Goal: Transaction & Acquisition: Purchase product/service

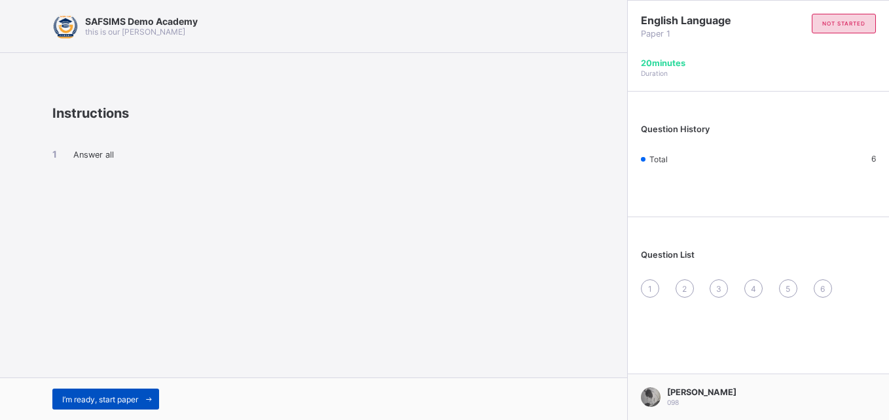
click at [138, 396] on span "I’m ready, start paper" at bounding box center [100, 400] width 76 height 10
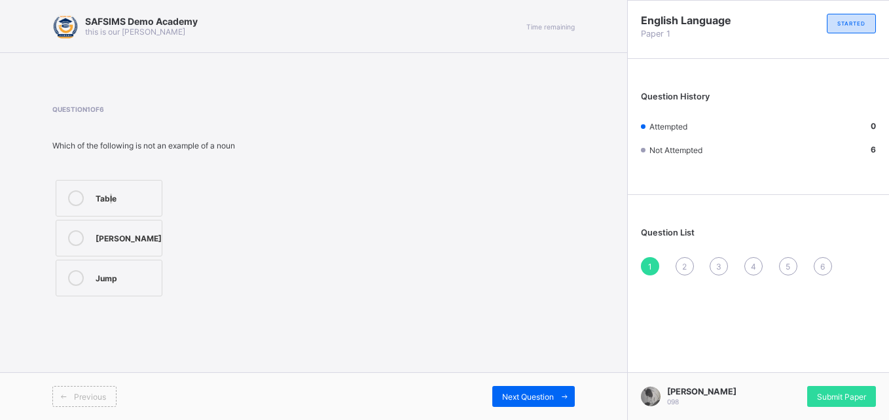
click at [111, 193] on div "Table" at bounding box center [126, 196] width 60 height 13
click at [112, 176] on div "Question 1 of 6 Which of the following is not an example of a noun Table Janet …" at bounding box center [146, 202] width 188 height 194
click at [103, 192] on div "Table" at bounding box center [126, 196] width 60 height 13
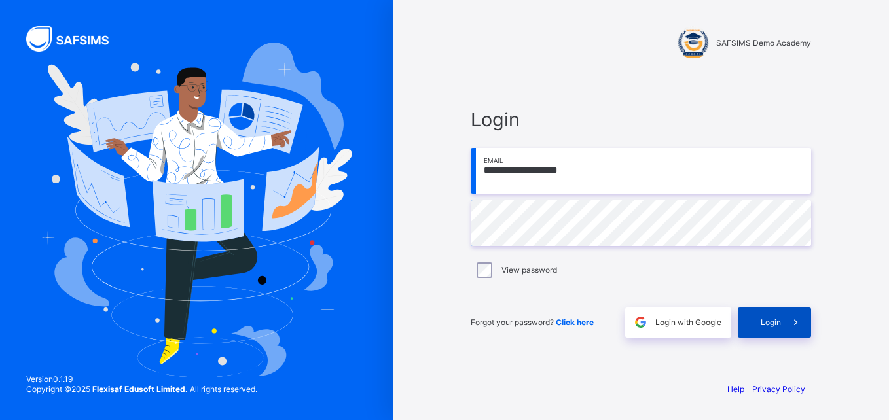
click at [780, 321] on span "Login" at bounding box center [771, 322] width 20 height 10
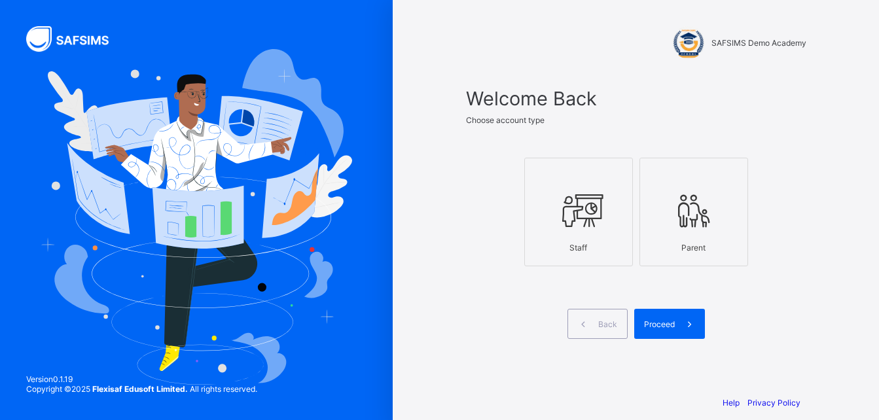
click at [694, 212] on icon at bounding box center [694, 210] width 46 height 39
click at [672, 330] on div "Proceed" at bounding box center [669, 324] width 71 height 30
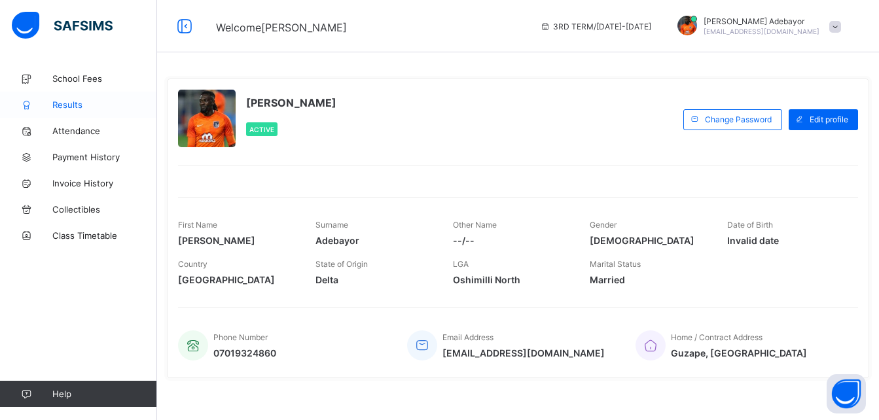
click at [78, 104] on span "Results" at bounding box center [104, 104] width 105 height 10
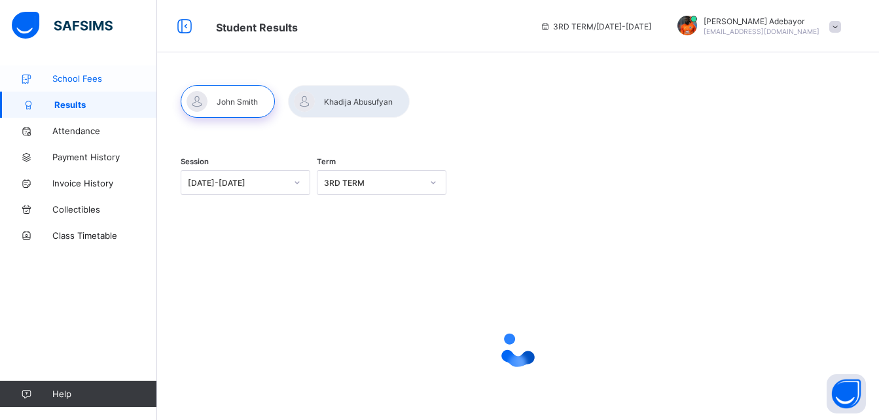
click at [77, 84] on link "School Fees" at bounding box center [78, 78] width 157 height 26
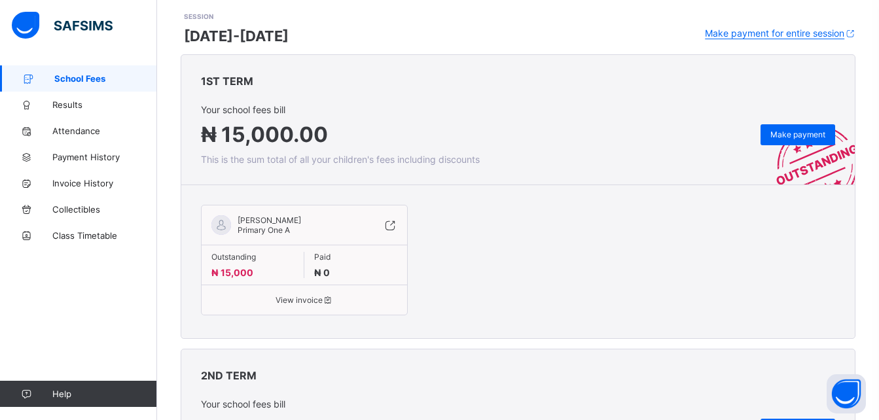
scroll to position [167, 0]
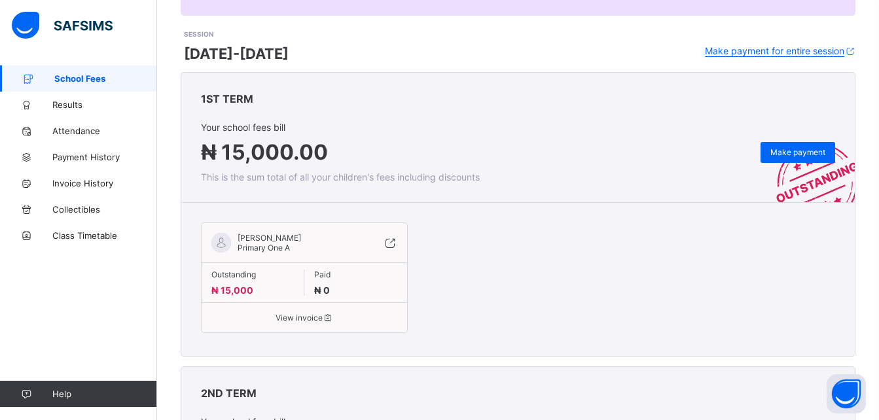
click at [795, 152] on span "Make payment" at bounding box center [797, 152] width 55 height 10
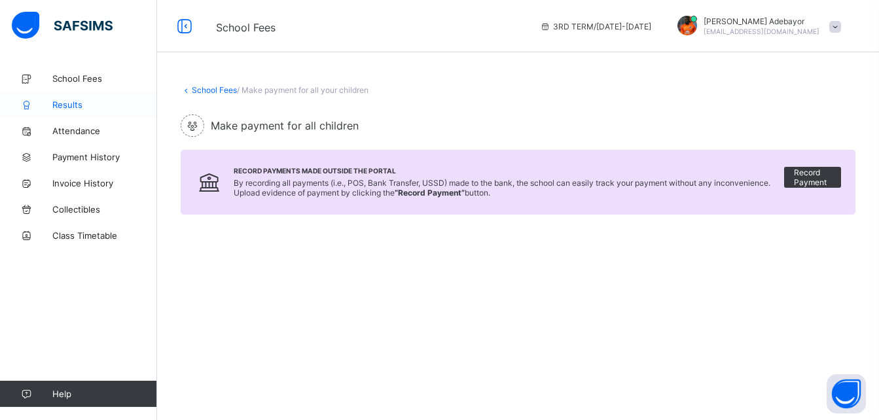
click at [49, 98] on link "Results" at bounding box center [78, 105] width 157 height 26
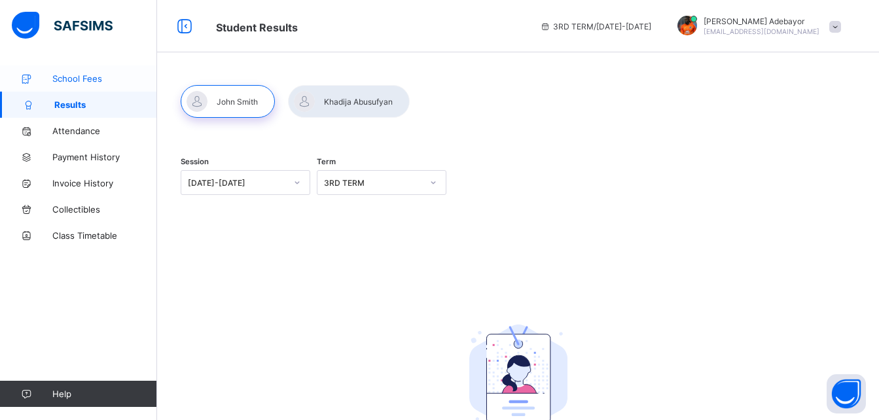
click at [75, 76] on span "School Fees" at bounding box center [104, 78] width 105 height 10
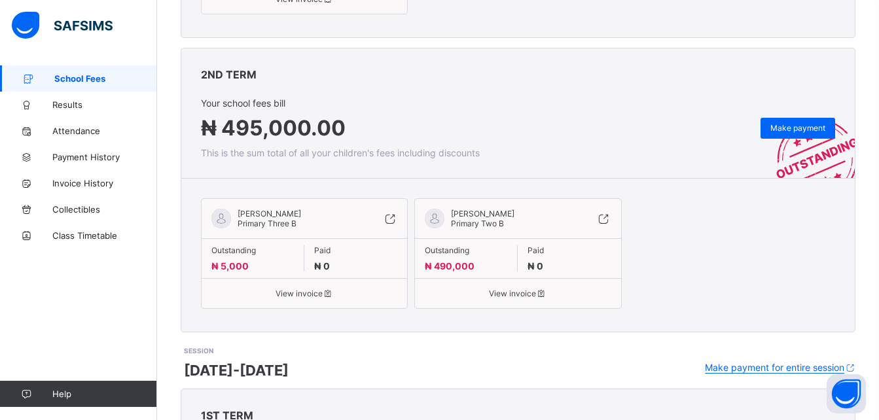
scroll to position [495, 0]
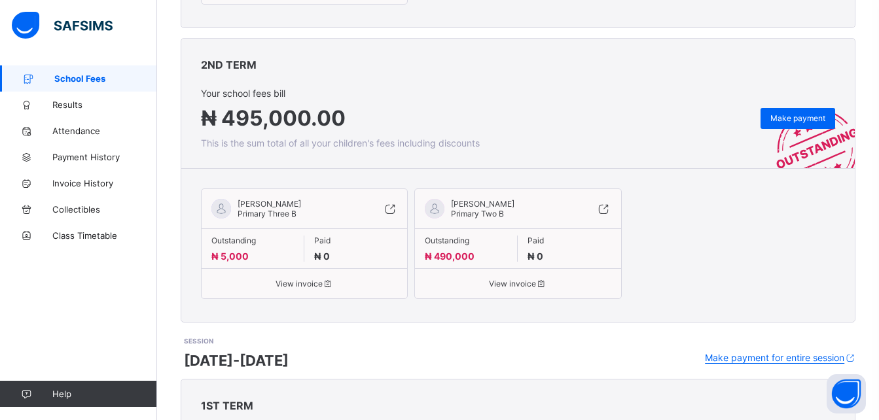
click at [311, 281] on span "View invoice" at bounding box center [304, 284] width 186 height 10
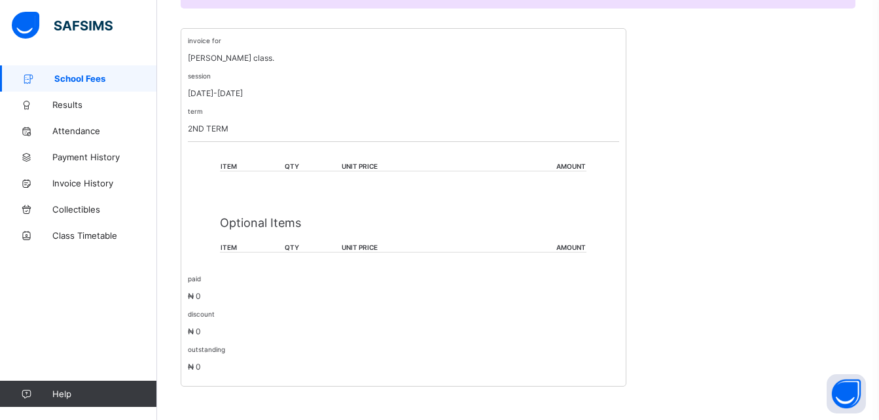
scroll to position [247, 0]
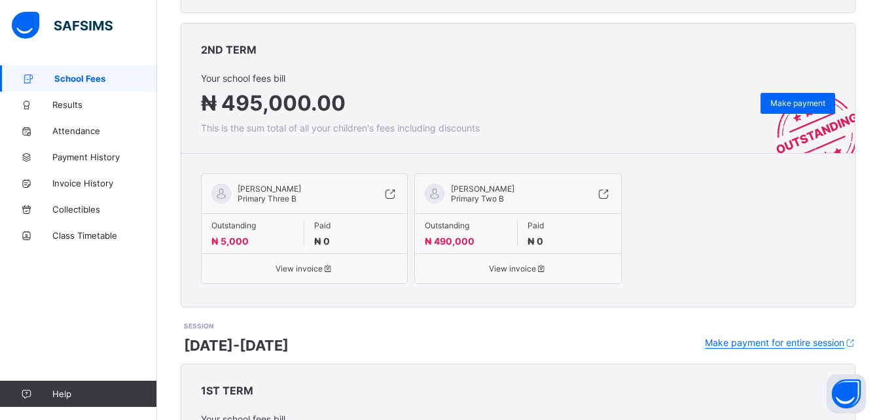
scroll to position [531, 0]
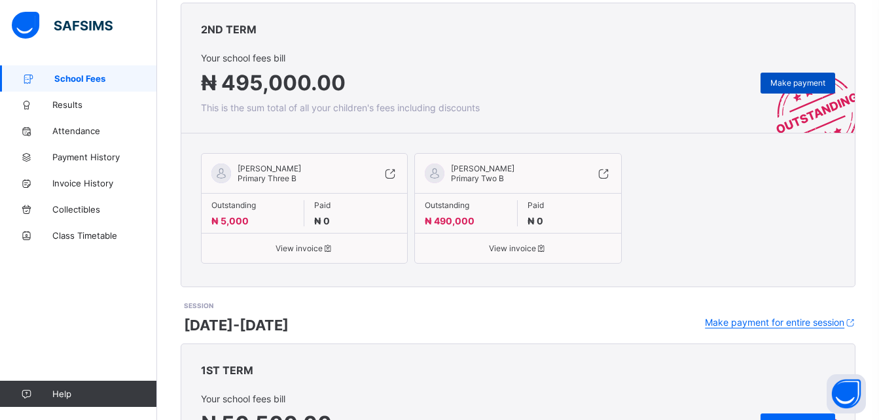
click at [809, 86] on span "Make payment" at bounding box center [797, 83] width 55 height 10
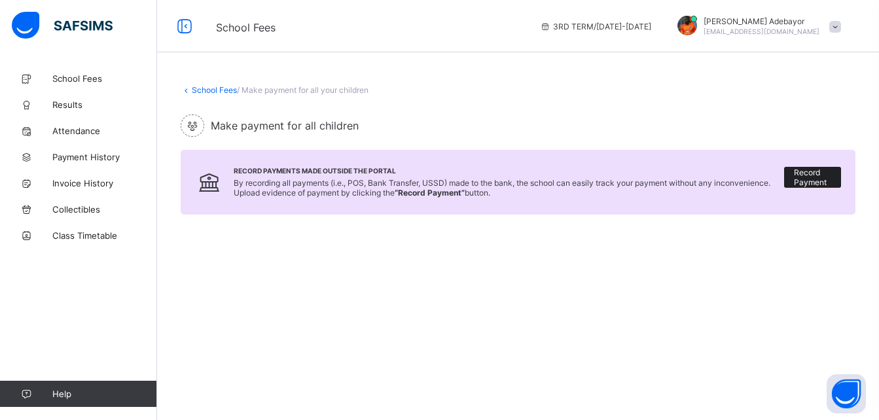
click at [829, 175] on span "Record Payment" at bounding box center [812, 178] width 37 height 20
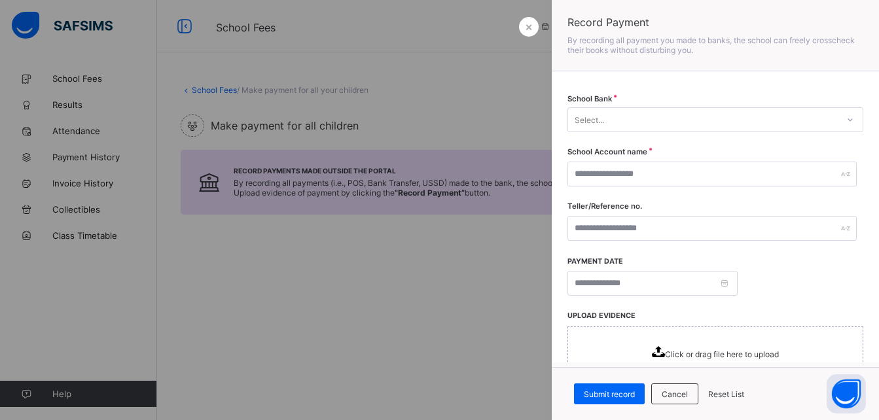
click at [335, 349] on div at bounding box center [439, 210] width 879 height 420
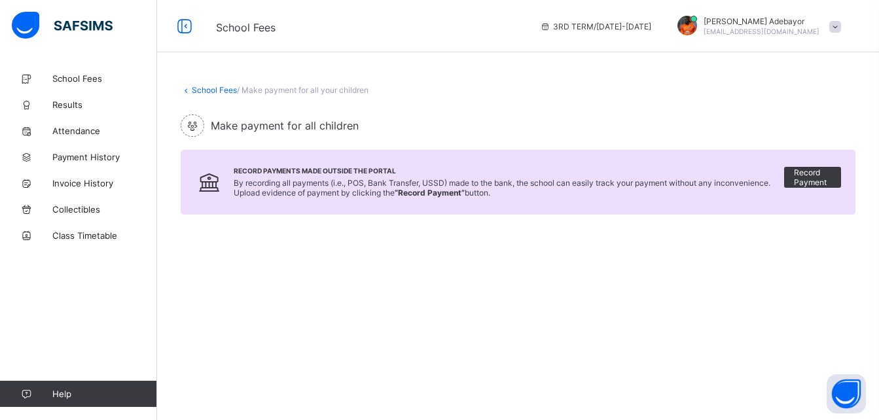
click at [209, 88] on link "School Fees" at bounding box center [214, 90] width 45 height 10
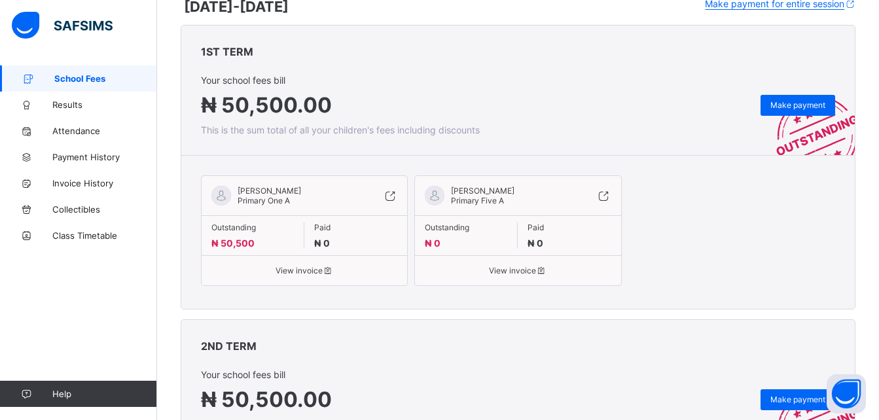
scroll to position [877, 0]
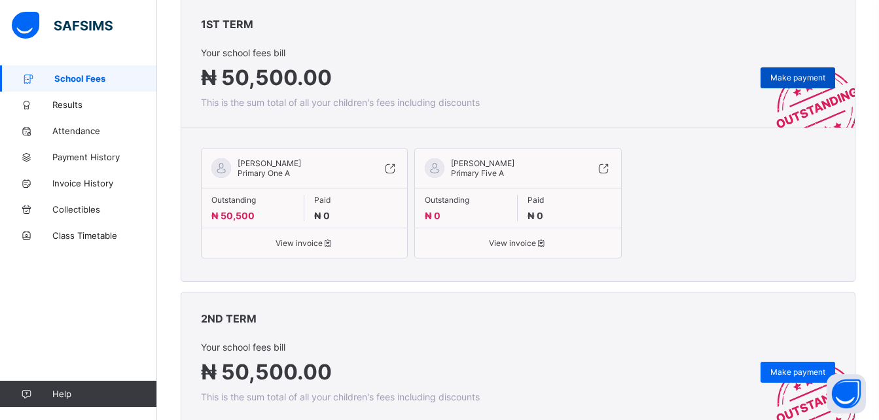
click at [807, 72] on div "Make payment" at bounding box center [798, 77] width 75 height 21
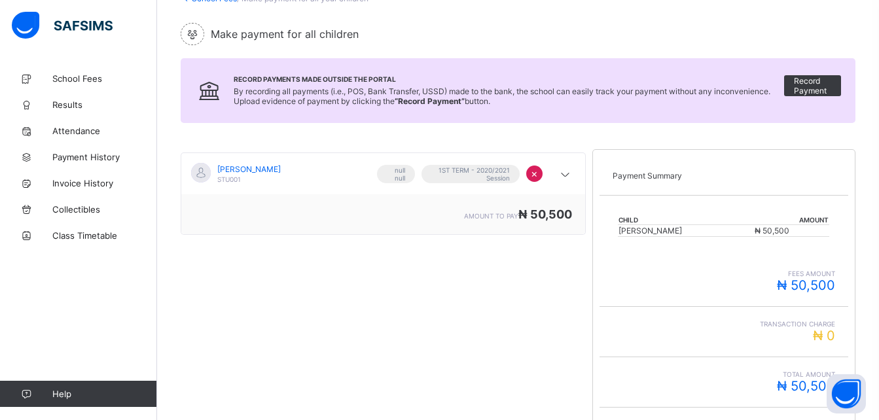
scroll to position [68, 0]
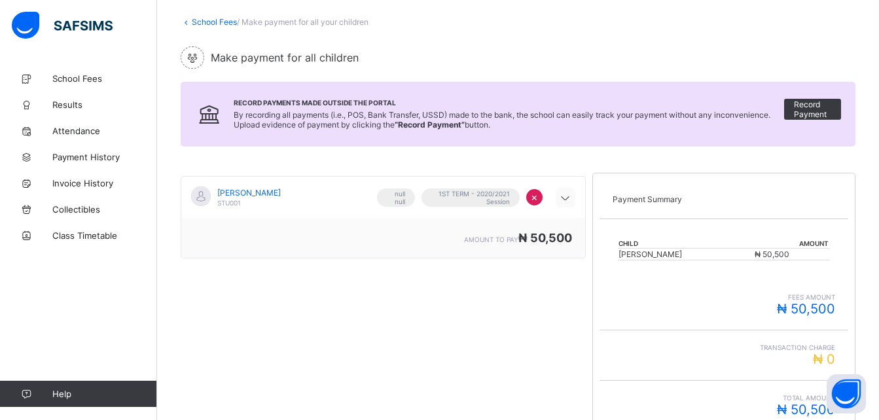
click at [567, 197] on icon at bounding box center [566, 198] width 16 height 13
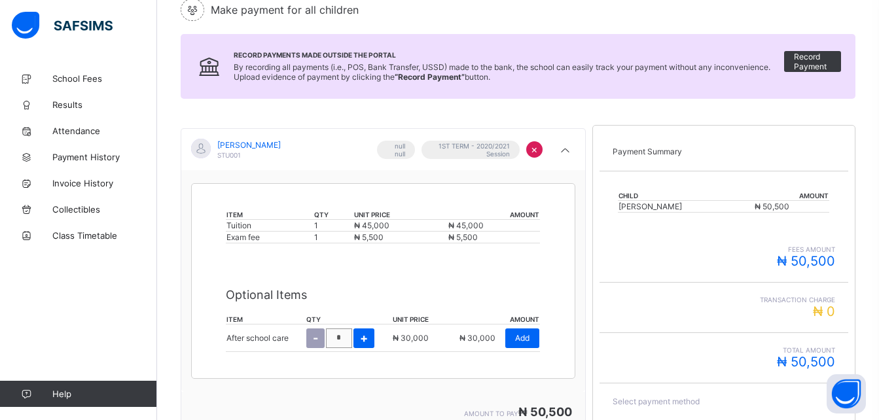
scroll to position [109, 0]
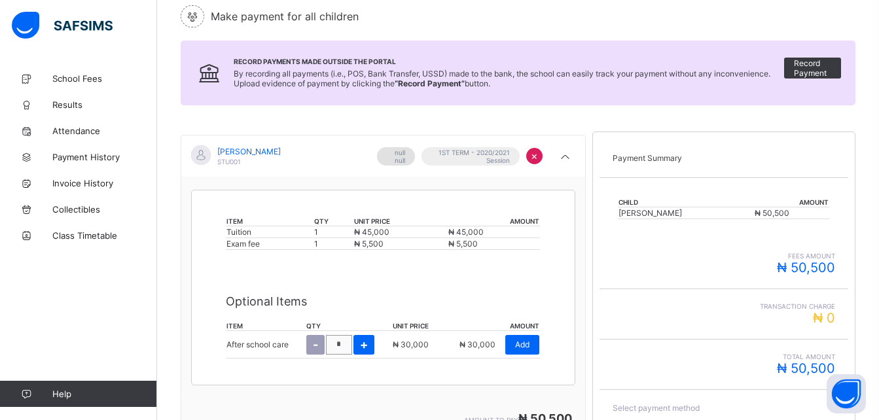
click at [403, 157] on span "null null" at bounding box center [396, 157] width 18 height 16
click at [364, 338] on span "+" at bounding box center [364, 345] width 8 height 14
click at [367, 339] on span "+" at bounding box center [364, 345] width 8 height 14
type input "*"
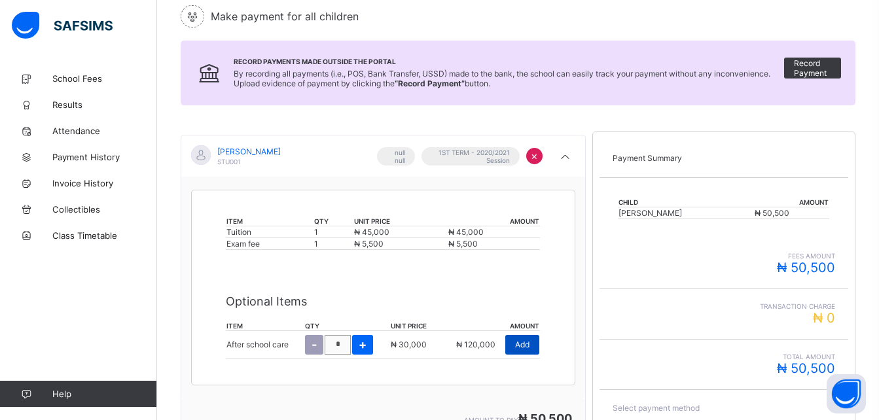
click at [529, 344] on span "Add" at bounding box center [522, 345] width 14 height 10
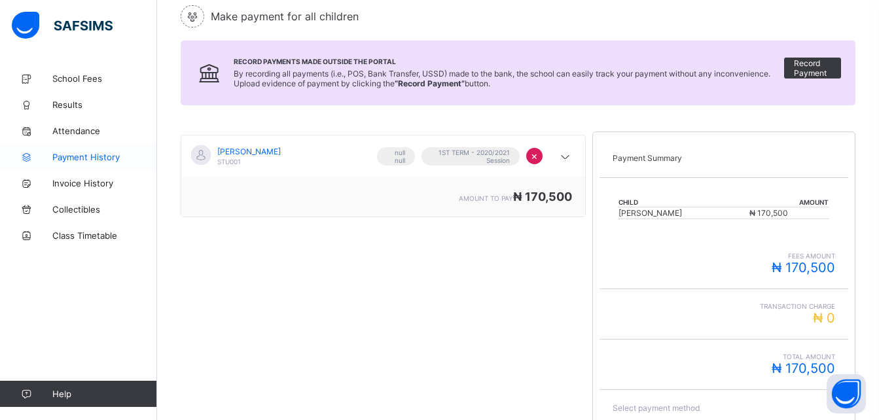
click at [81, 154] on span "Payment History" at bounding box center [104, 157] width 105 height 10
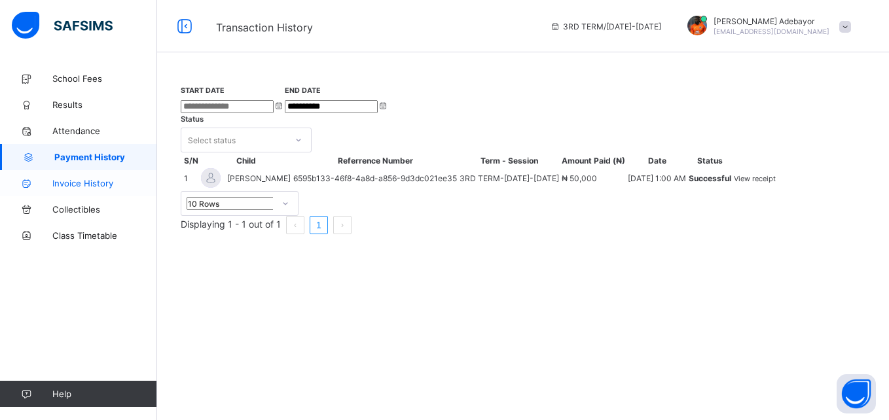
click at [90, 181] on span "Invoice History" at bounding box center [104, 183] width 105 height 10
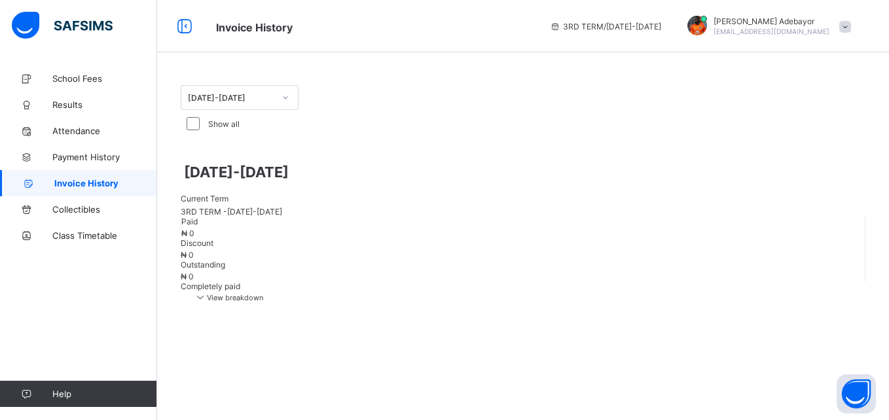
click at [263, 293] on span "View breakdown" at bounding box center [228, 297] width 69 height 9
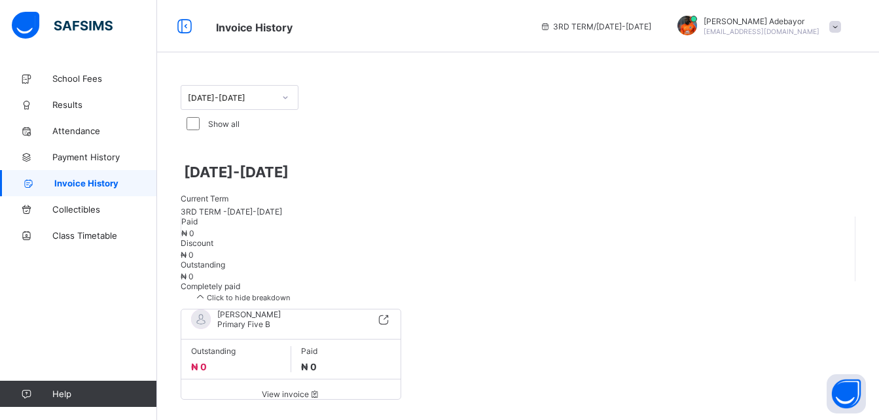
click at [290, 293] on span "Click to hide breakdown" at bounding box center [242, 297] width 96 height 9
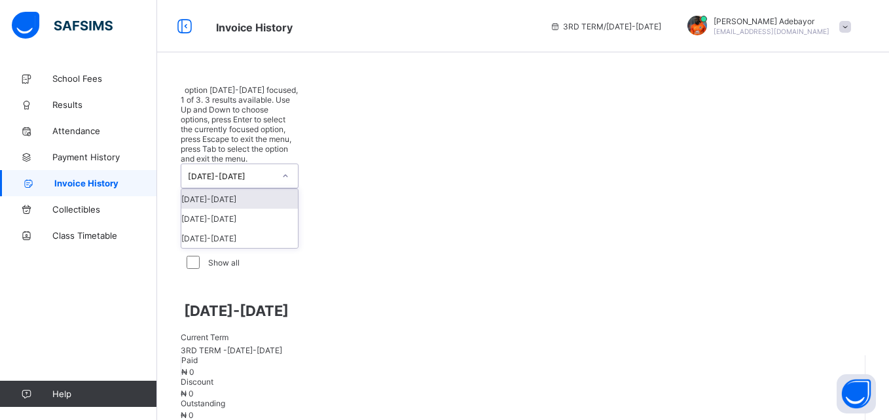
click at [260, 164] on div "[DATE]-[DATE]" at bounding box center [227, 176] width 92 height 24
click at [235, 209] on div "[DATE]-[DATE]" at bounding box center [239, 219] width 117 height 20
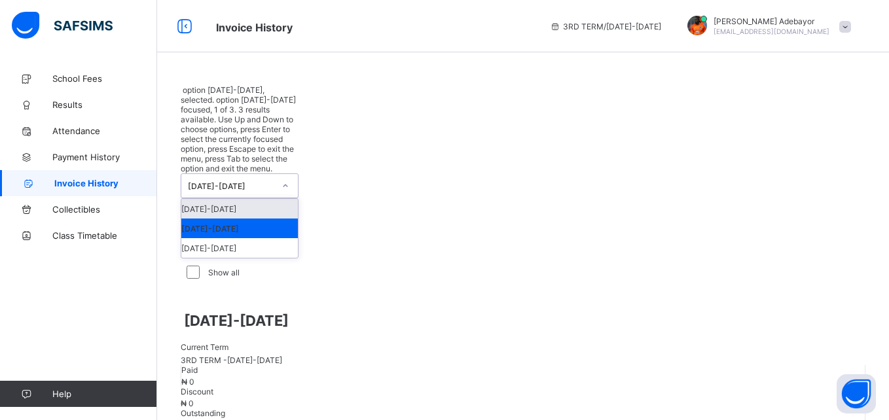
drag, startPoint x: 237, startPoint y: 100, endPoint x: 224, endPoint y: 126, distance: 28.7
click at [224, 126] on div "option [DATE]-[DATE], selected. option [DATE]-[DATE] focused, 1 of 3. 3 results…" at bounding box center [240, 171] width 118 height 173
click at [224, 199] on div "[DATE]-[DATE]" at bounding box center [239, 209] width 117 height 20
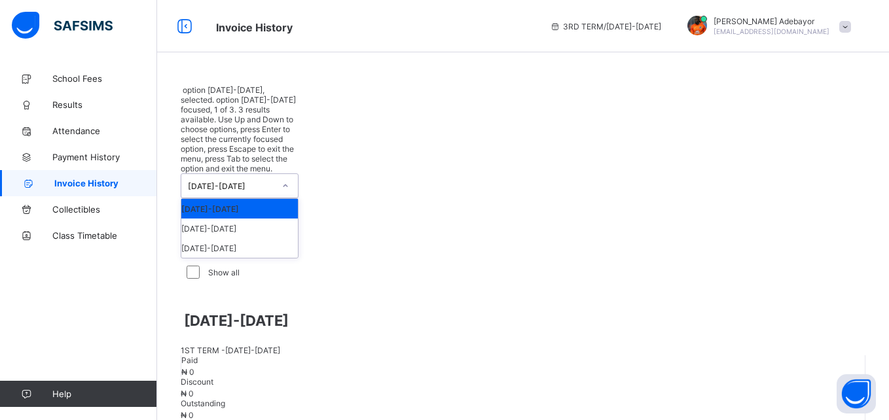
click at [223, 174] on div "[DATE]-[DATE]" at bounding box center [227, 186] width 92 height 24
click at [221, 238] on div "[DATE]-[DATE]" at bounding box center [239, 248] width 117 height 20
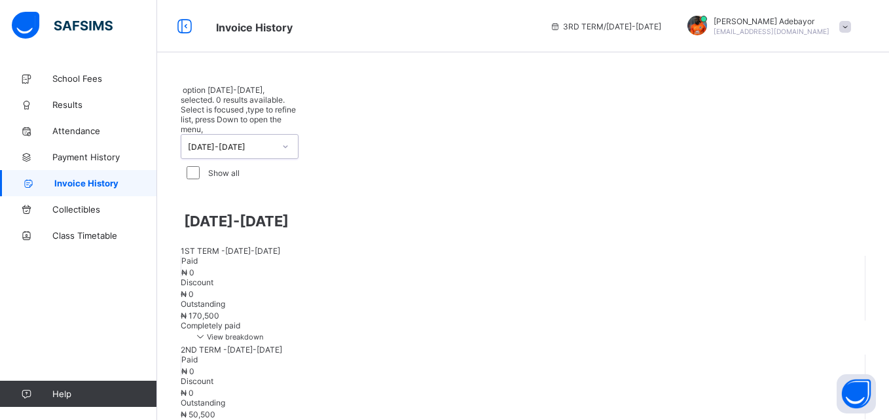
click at [263, 332] on span "View breakdown" at bounding box center [228, 336] width 69 height 9
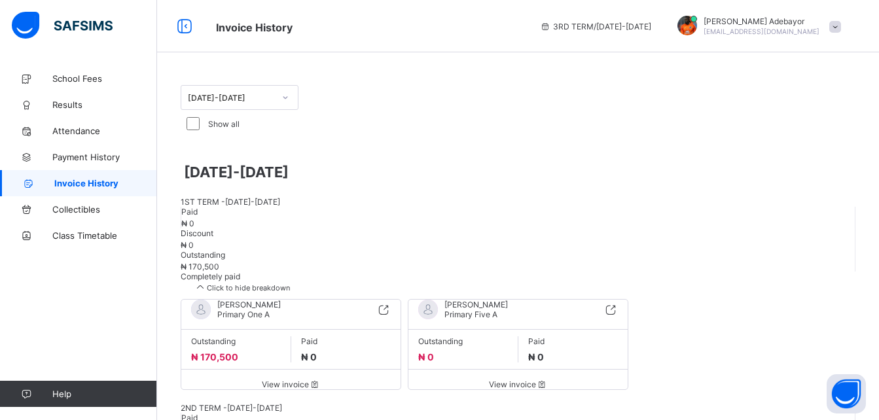
click at [290, 283] on span "Click to hide breakdown" at bounding box center [242, 287] width 96 height 9
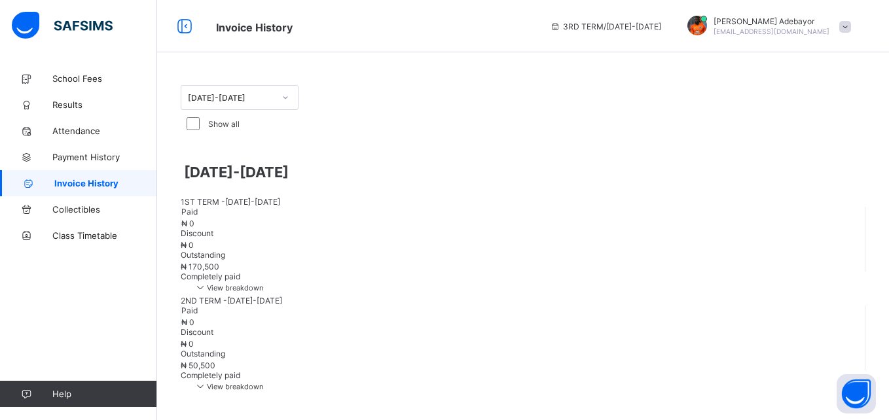
click at [263, 283] on span "View breakdown" at bounding box center [228, 287] width 69 height 9
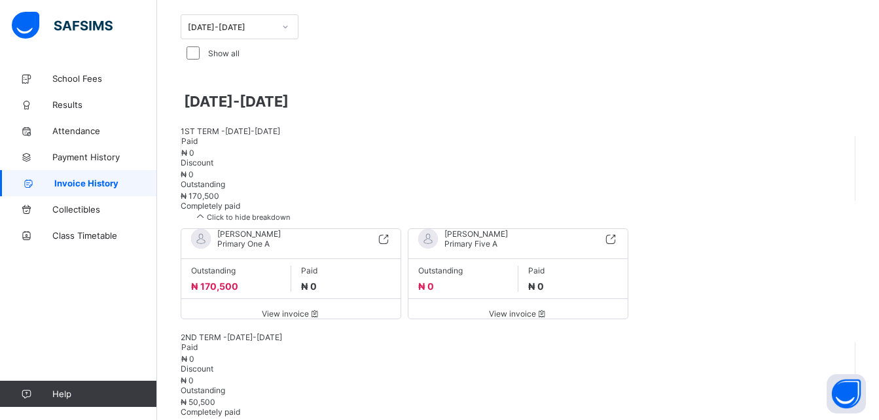
scroll to position [80, 0]
